Goal: Find specific page/section: Find specific page/section

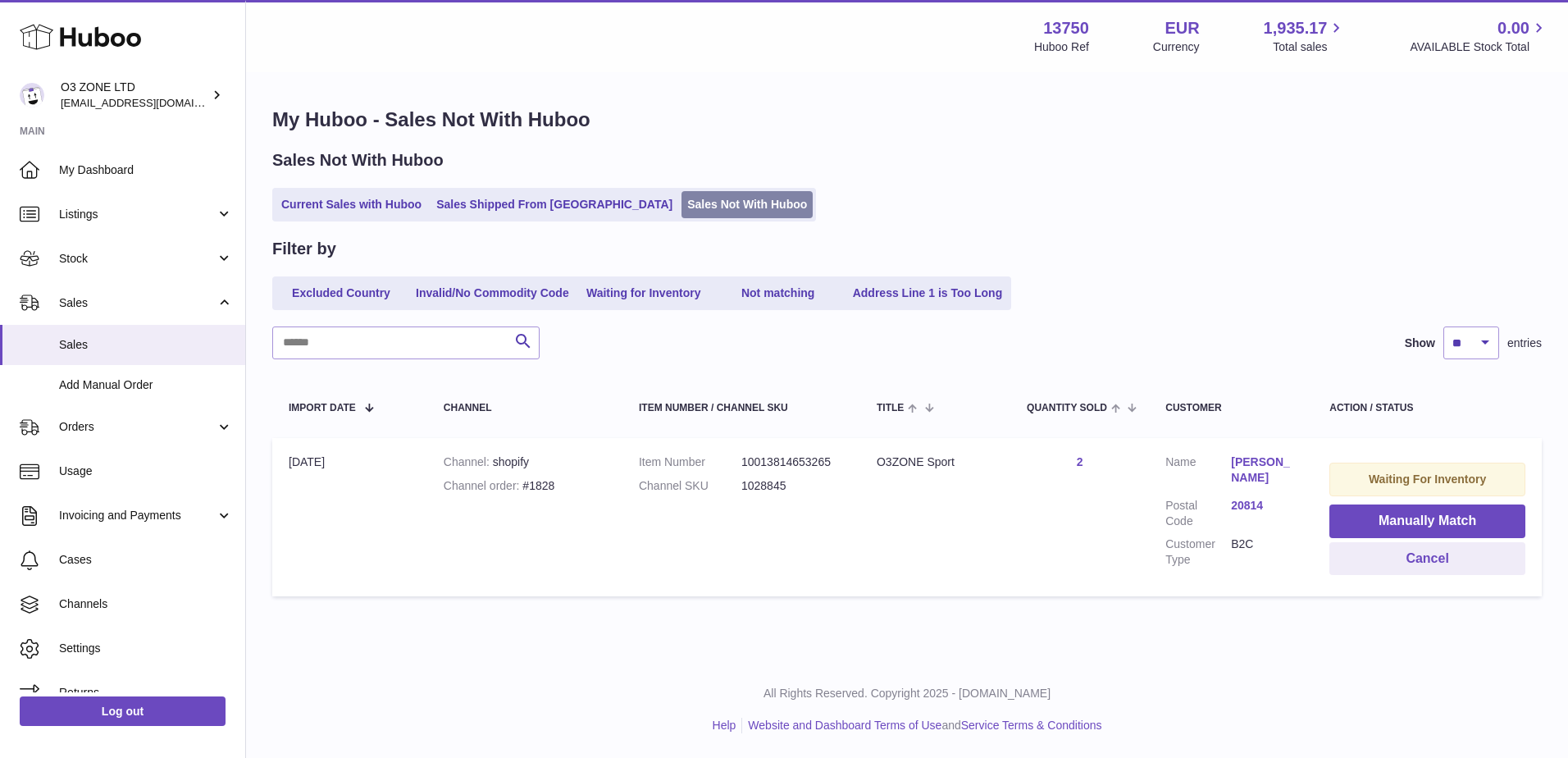
drag, startPoint x: 648, startPoint y: 201, endPoint x: 644, endPoint y: 212, distance: 11.7
click at [681, 201] on link "Sales Not With Huboo" at bounding box center [747, 204] width 131 height 27
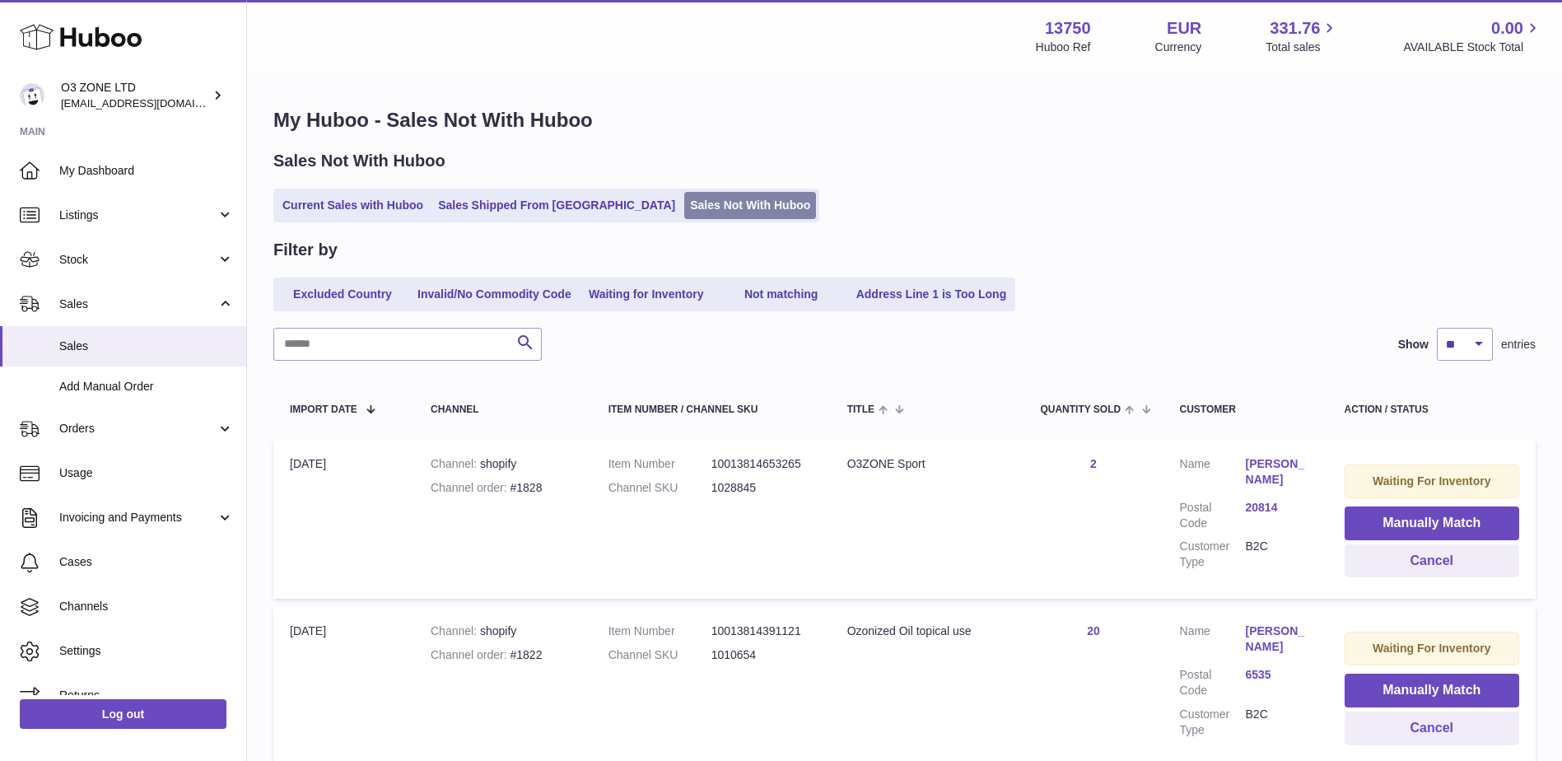
click at [684, 201] on link "Sales Not With Huboo" at bounding box center [750, 205] width 132 height 27
click at [166, 352] on span "Sales" at bounding box center [146, 346] width 175 height 16
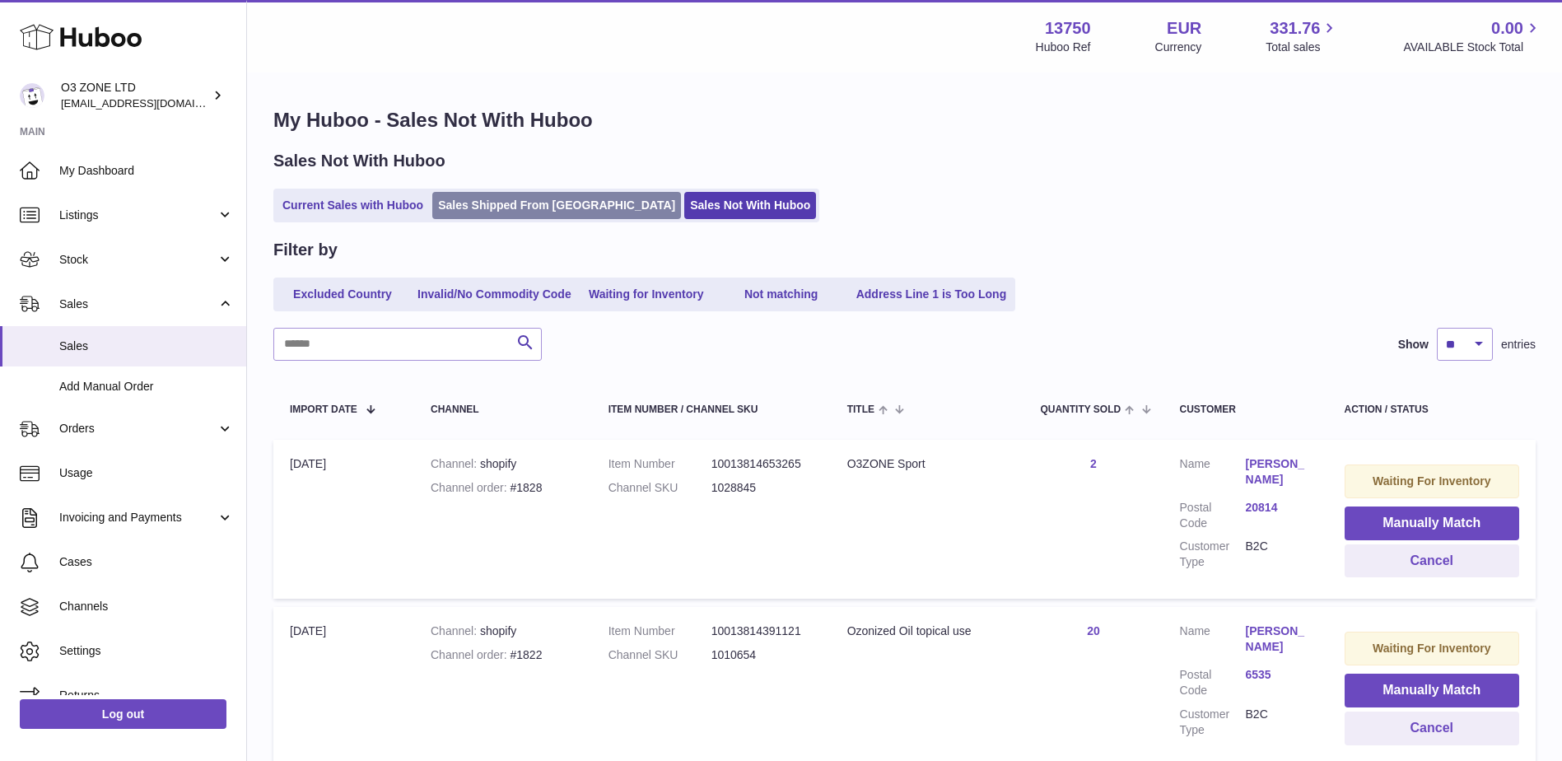
click at [541, 212] on link "Sales Shipped From [GEOGRAPHIC_DATA]" at bounding box center [556, 205] width 249 height 27
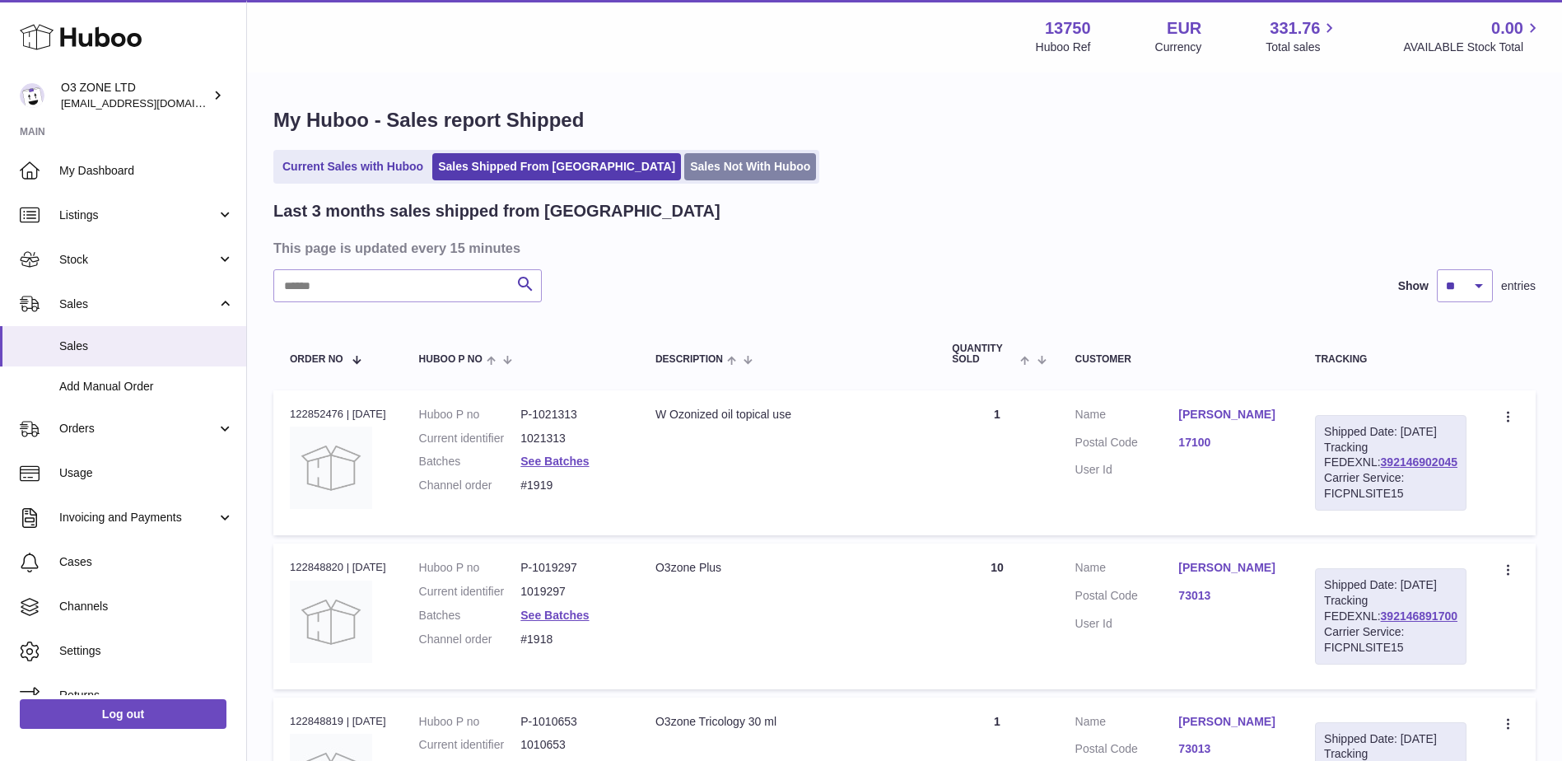
click at [684, 165] on link "Sales Not With Huboo" at bounding box center [750, 166] width 132 height 27
